Goal: Task Accomplishment & Management: Use online tool/utility

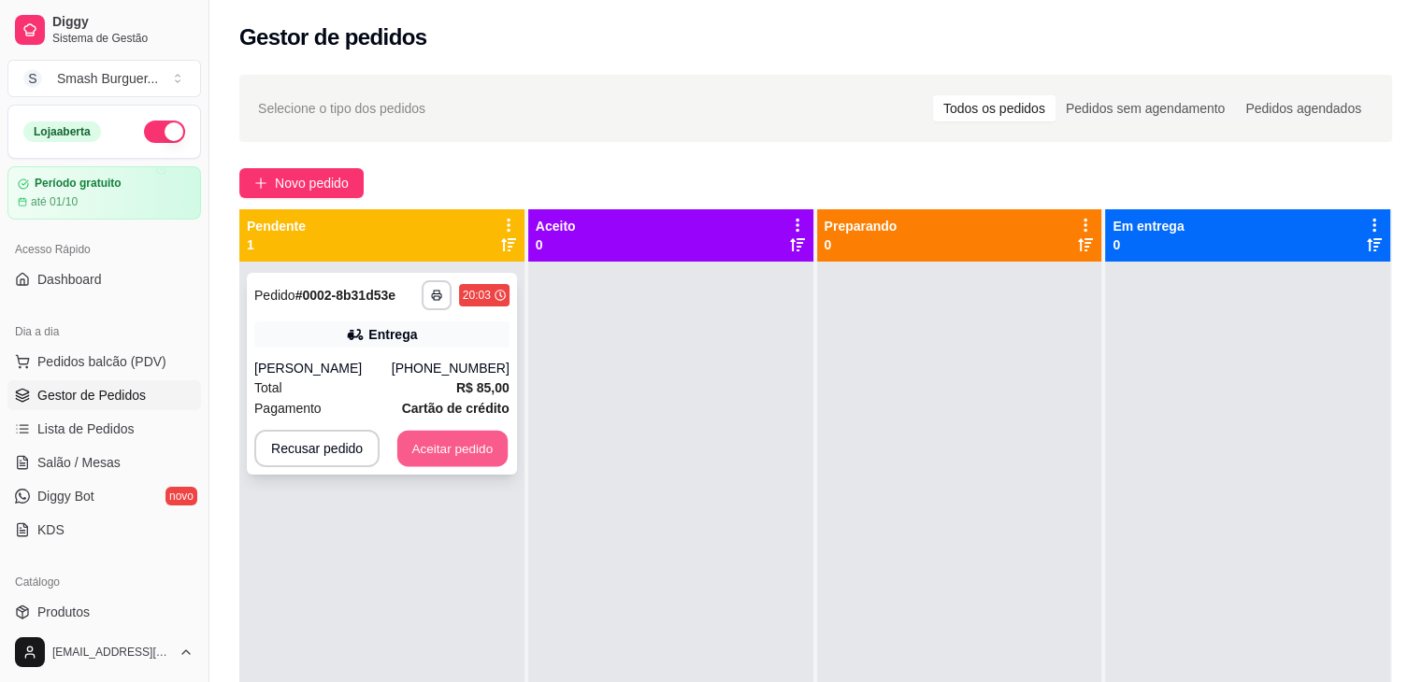
click at [470, 438] on button "Aceitar pedido" at bounding box center [452, 449] width 110 height 36
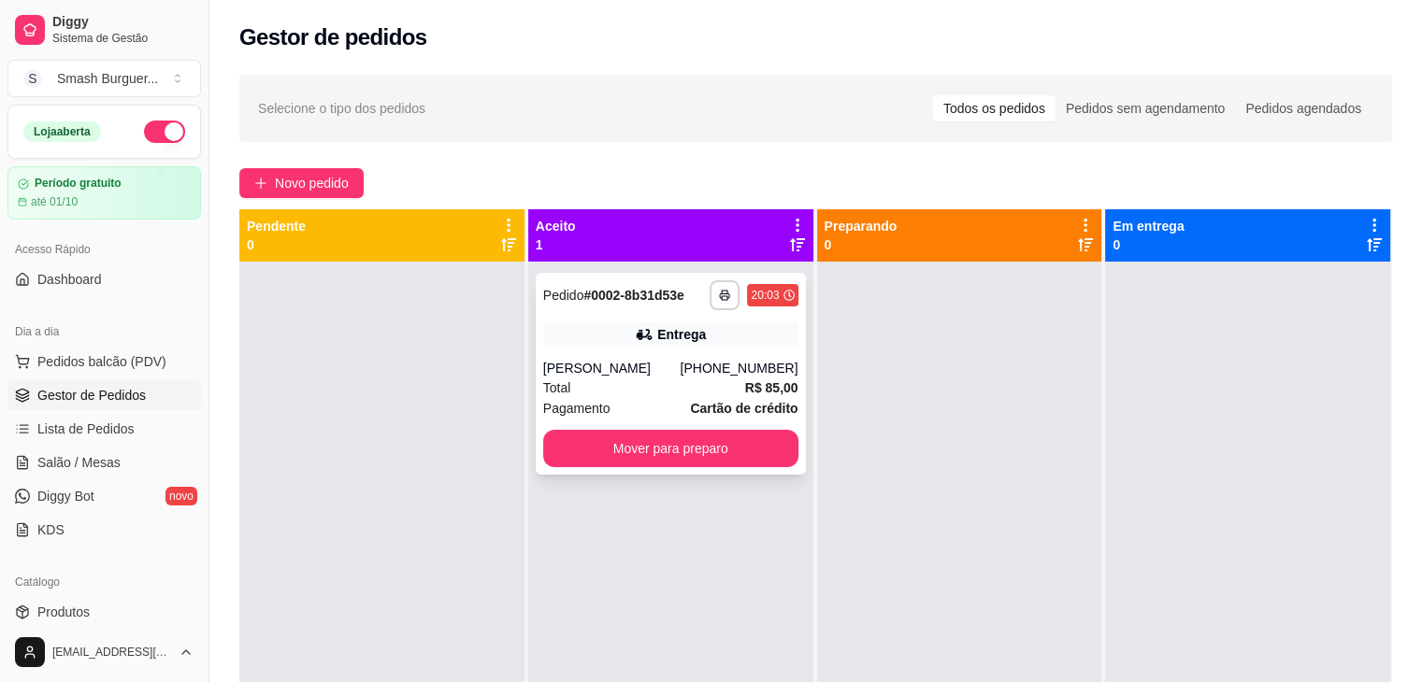
click at [603, 338] on div "Entrega" at bounding box center [670, 335] width 255 height 26
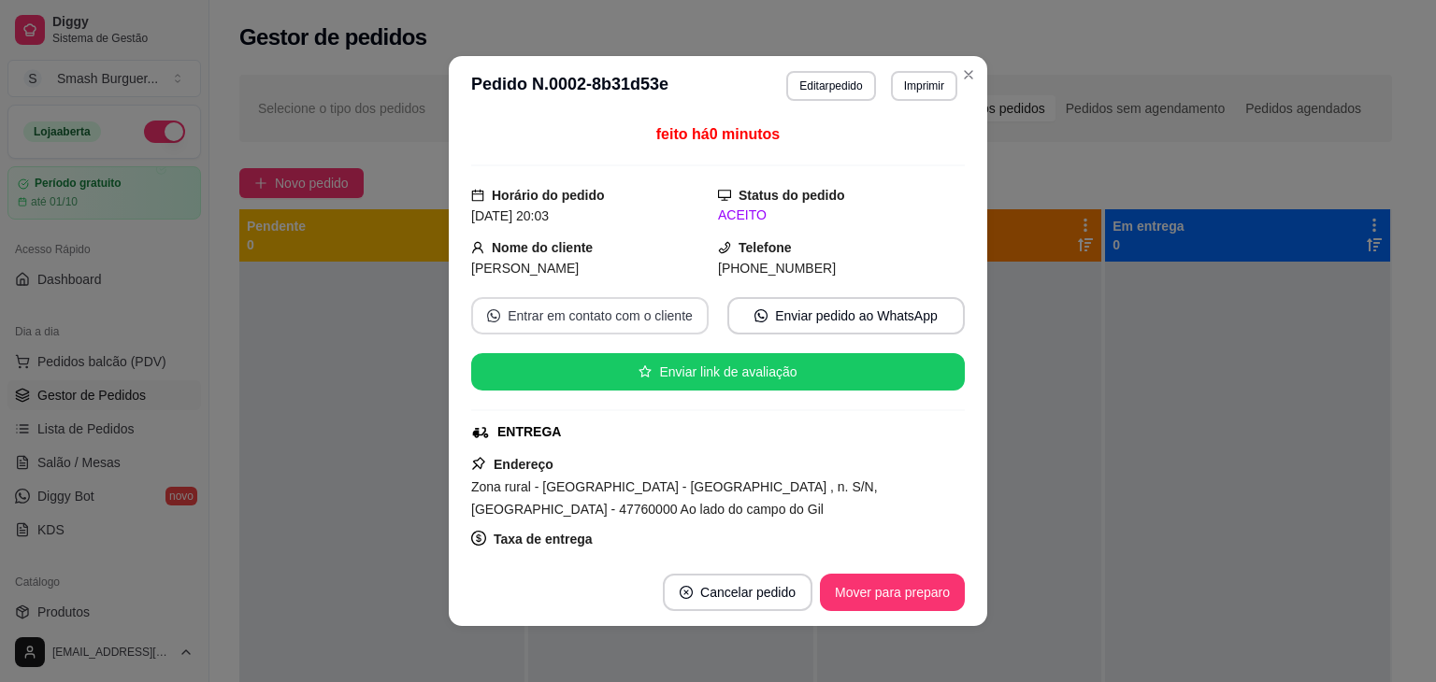
click at [681, 337] on div "feito há 0 minutos Horário do pedido [DATE] 20:03 Status do pedido ACEITO Nome …" at bounding box center [718, 337] width 494 height 428
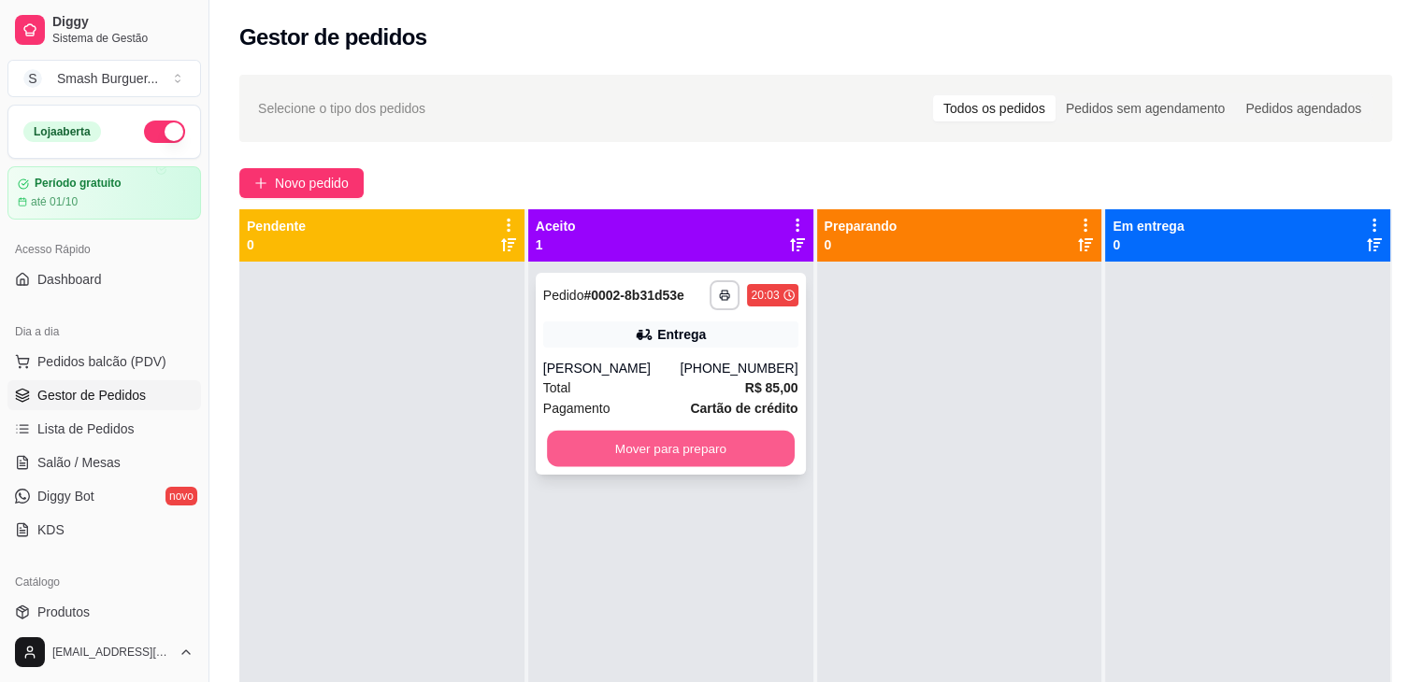
click at [573, 466] on button "Mover para preparo" at bounding box center [671, 449] width 248 height 36
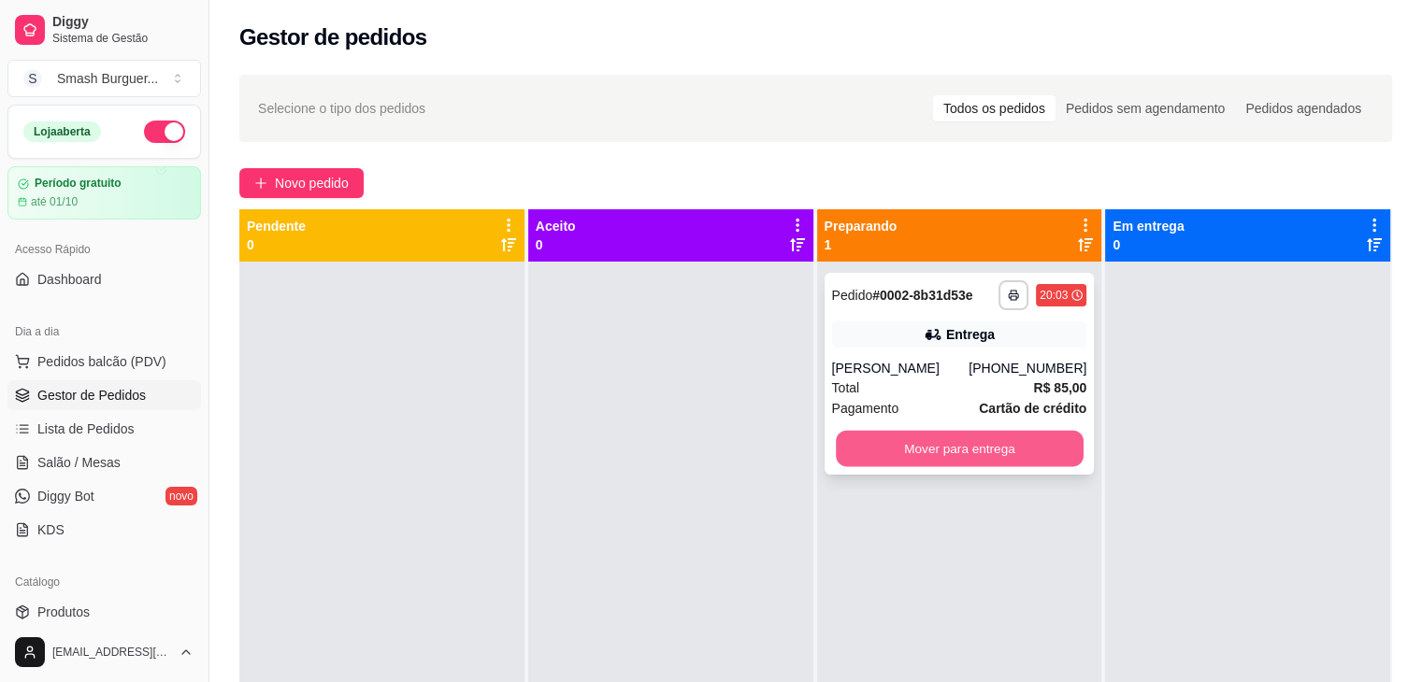
click at [967, 453] on button "Mover para entrega" at bounding box center [960, 449] width 248 height 36
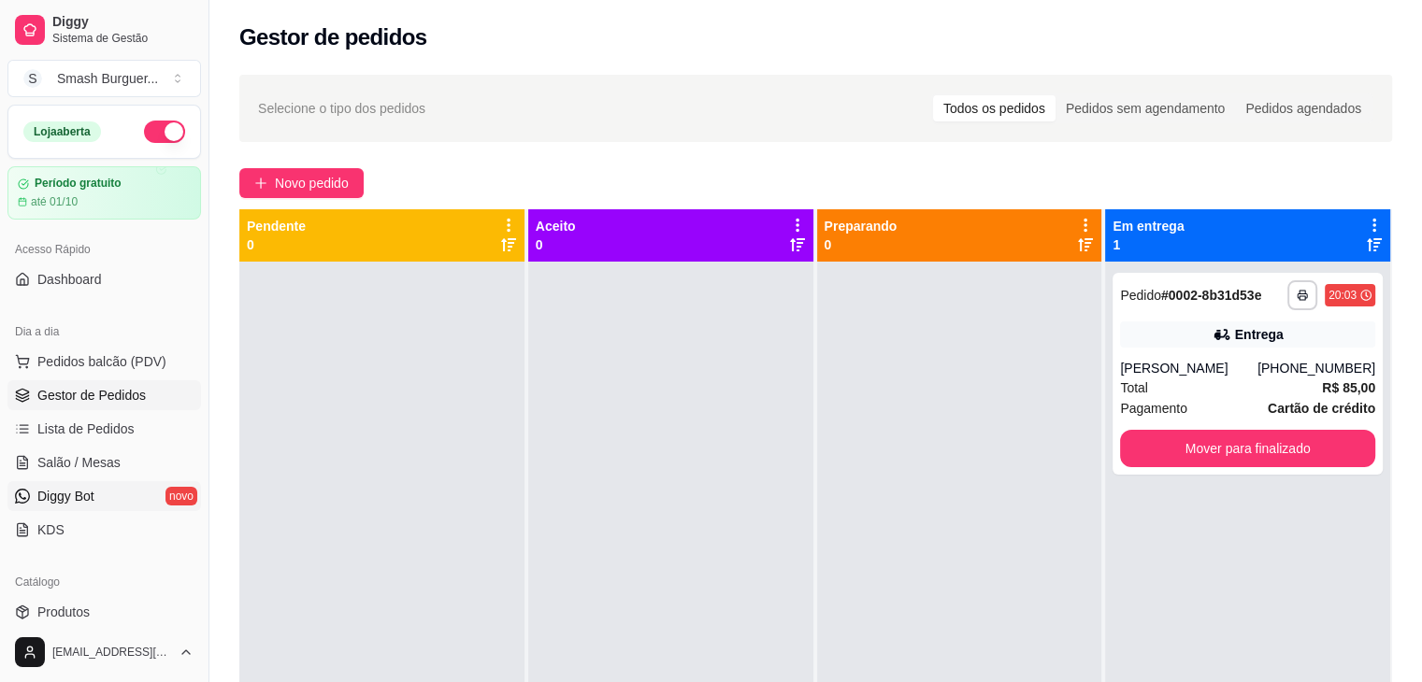
click at [68, 497] on span "Diggy Bot" at bounding box center [65, 496] width 57 height 19
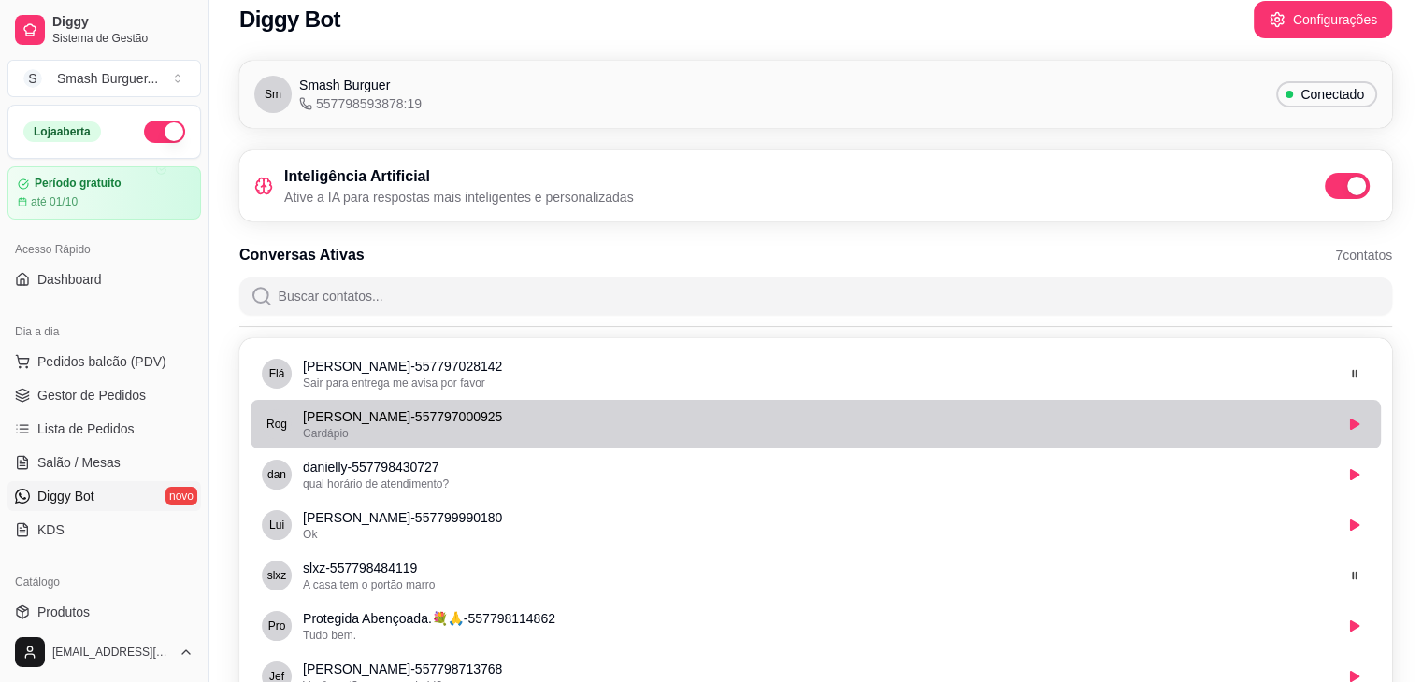
scroll to position [25, 0]
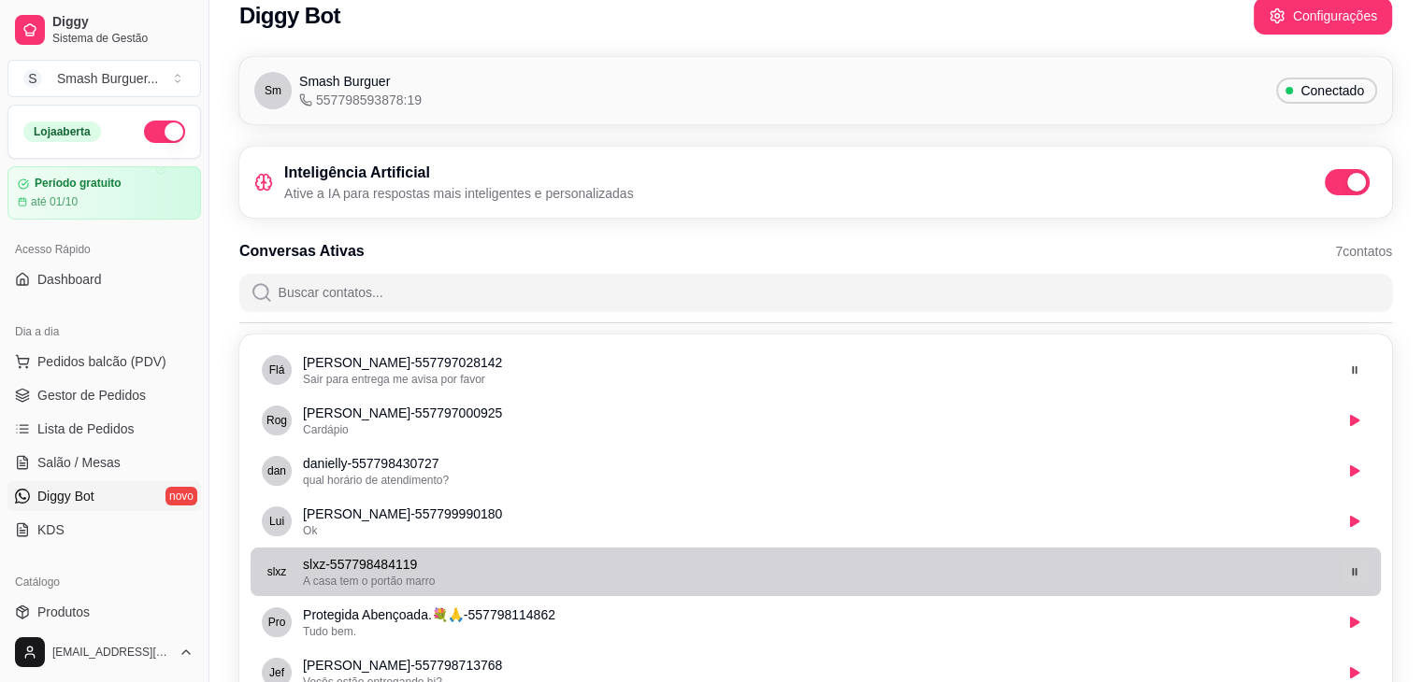
click at [1357, 568] on icon "button" at bounding box center [1354, 571] width 11 height 11
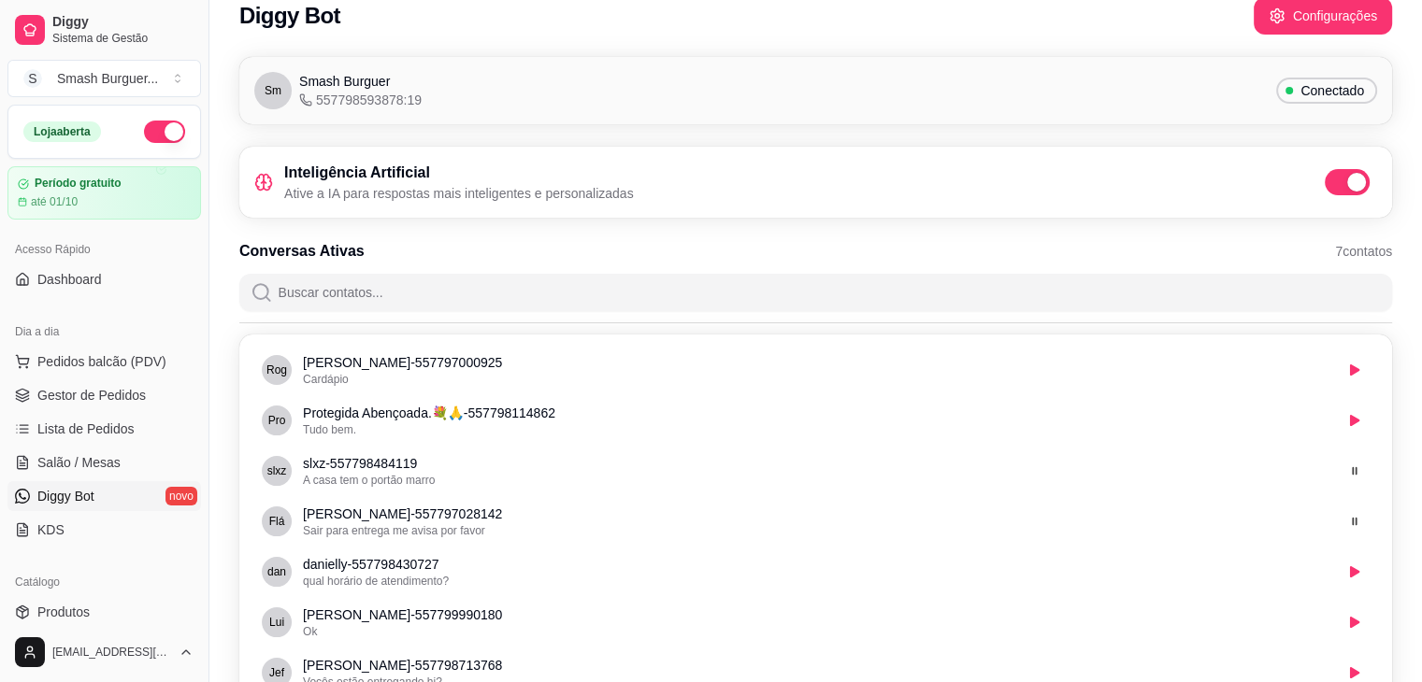
scroll to position [0, 0]
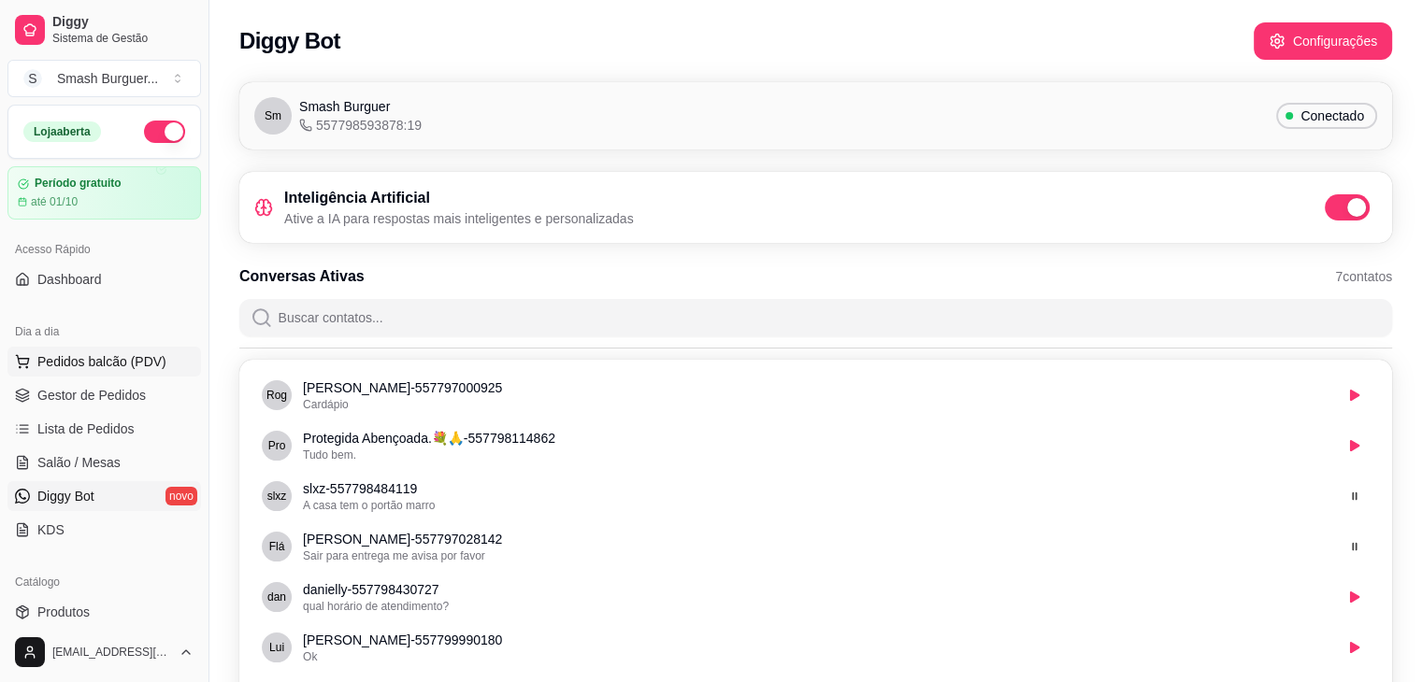
click at [80, 360] on span "Pedidos balcão (PDV)" at bounding box center [101, 361] width 129 height 19
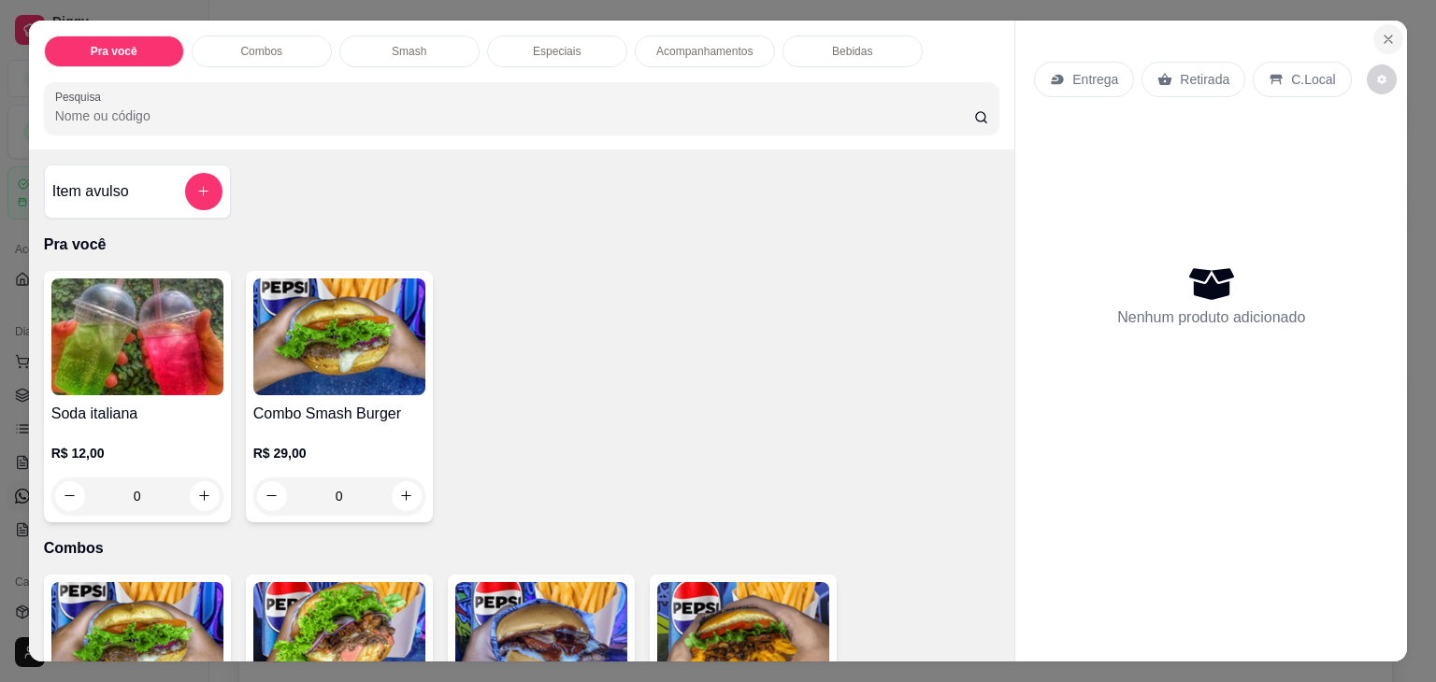
click at [1383, 32] on icon "Close" at bounding box center [1388, 39] width 15 height 15
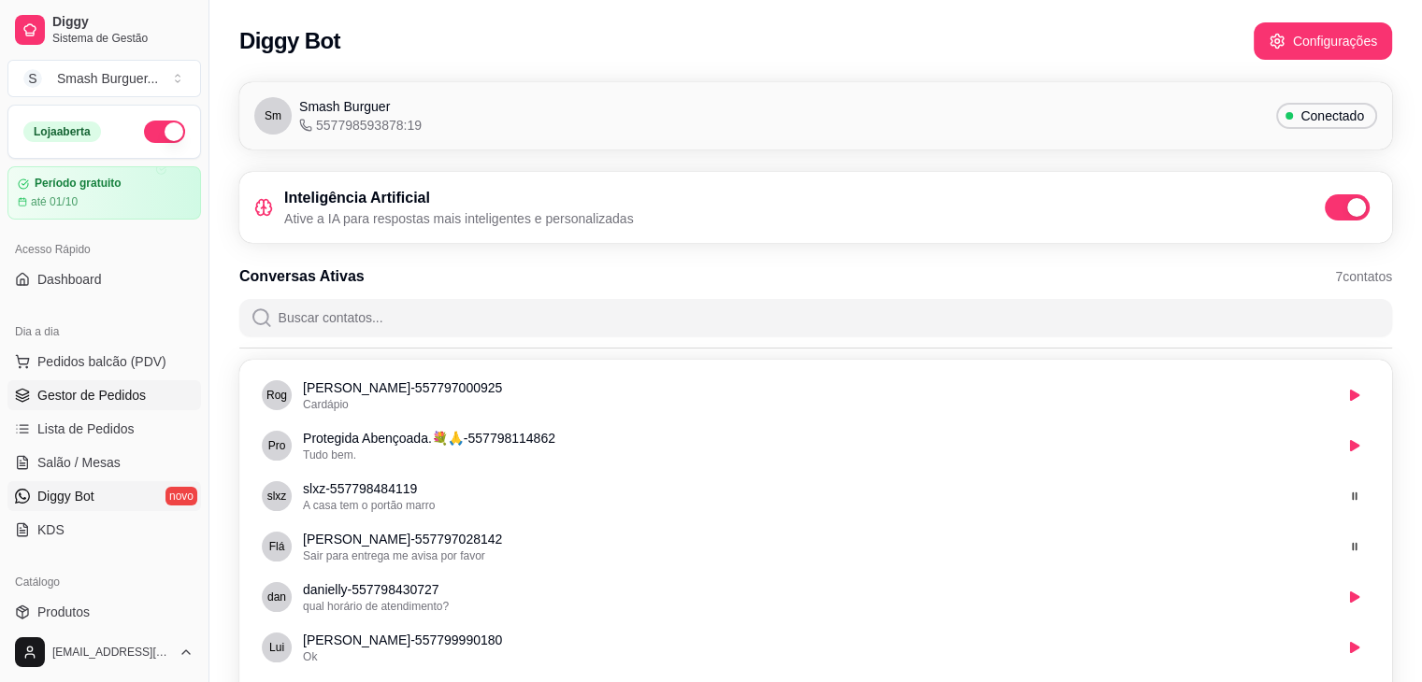
click at [114, 394] on span "Gestor de Pedidos" at bounding box center [91, 395] width 108 height 19
